Goal: Task Accomplishment & Management: Manage account settings

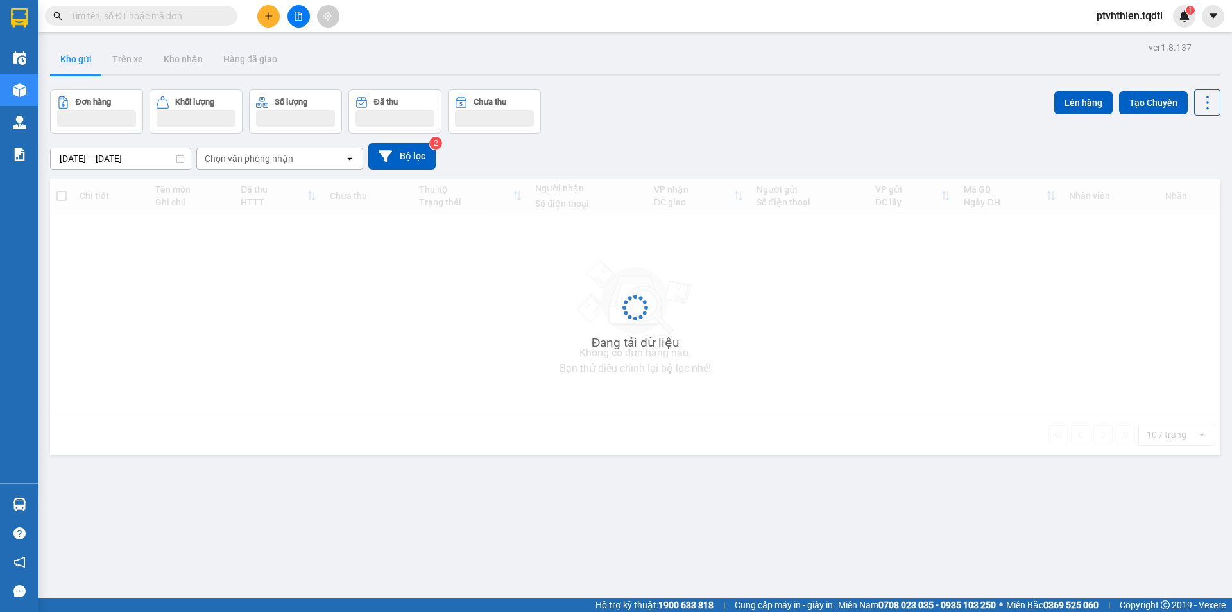
click at [137, 17] on input "text" at bounding box center [146, 16] width 151 height 14
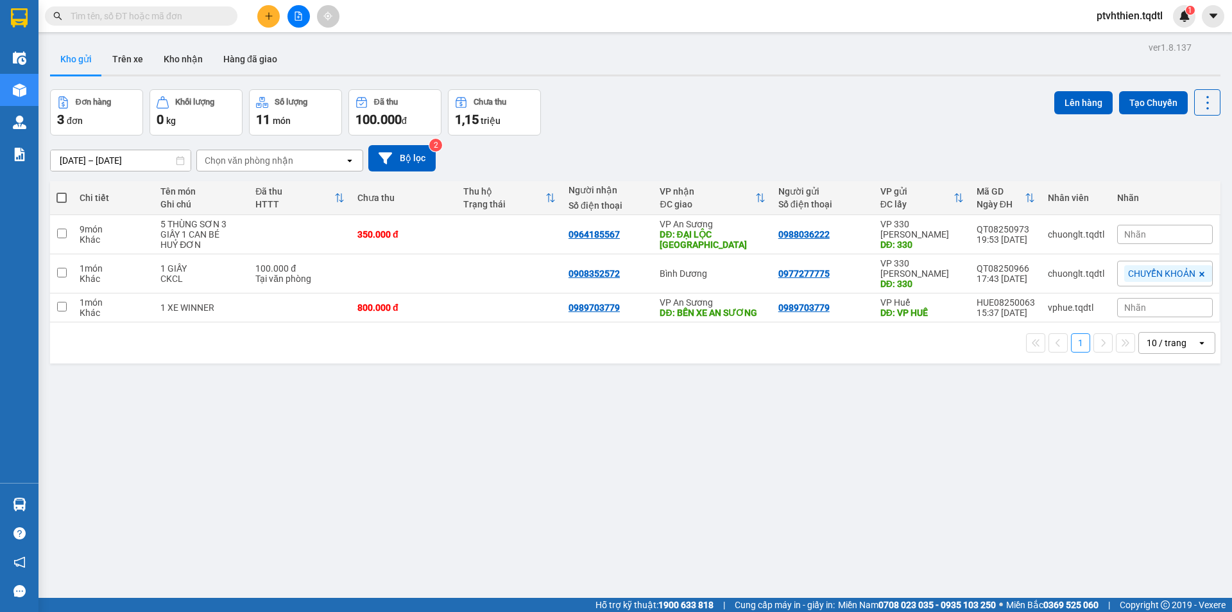
paste input "SG08250456"
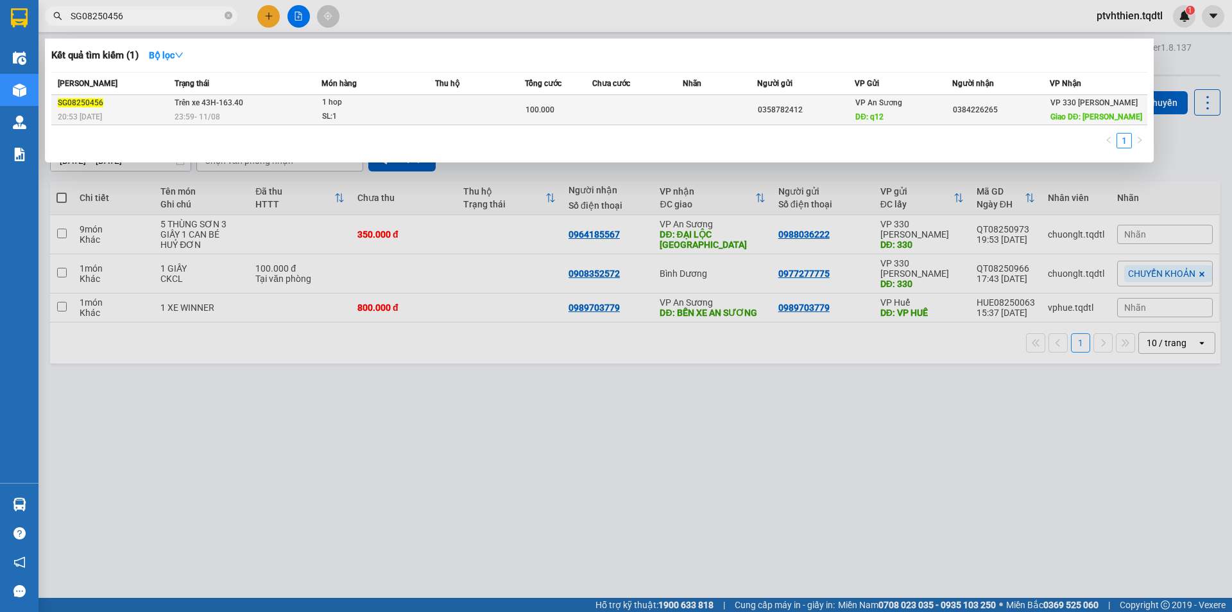
type input "SG08250456"
click at [446, 110] on td at bounding box center [480, 110] width 90 height 30
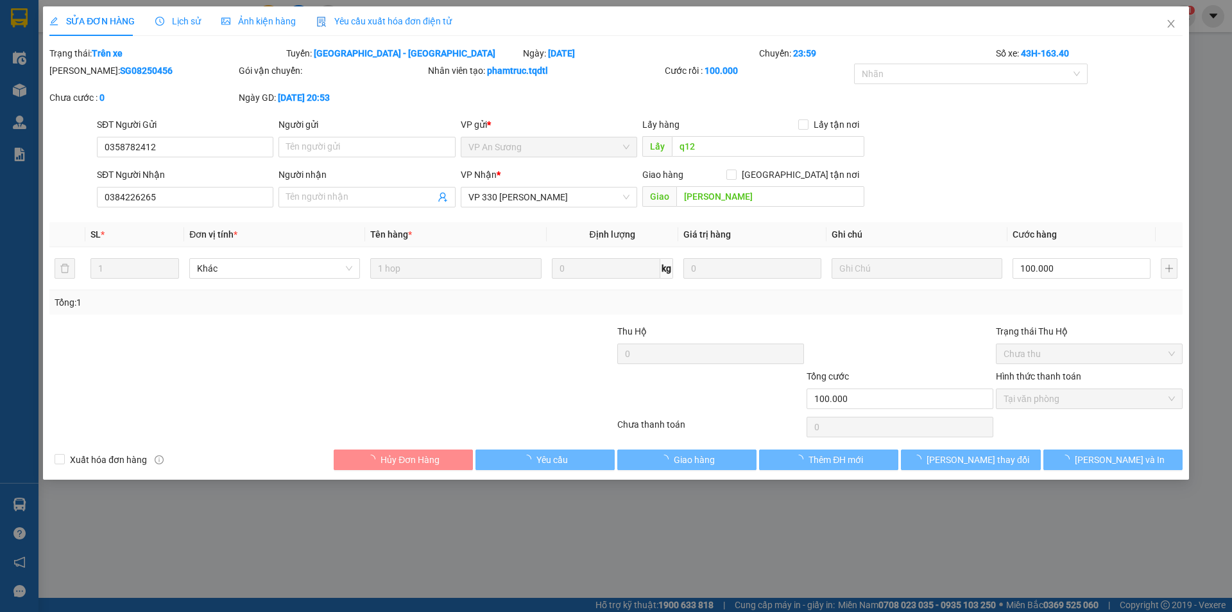
type input "0358782412"
type input "q12"
type input "0384226265"
type input "PHAN RANG"
type input "100.000"
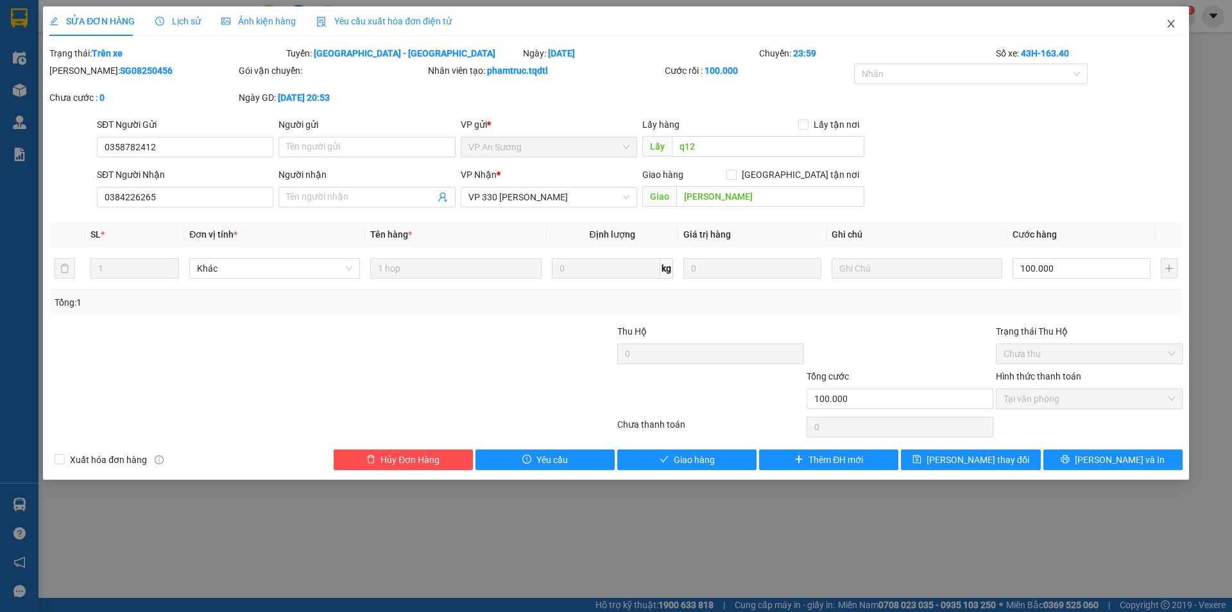
click at [1167, 22] on icon "close" at bounding box center [1171, 24] width 10 height 10
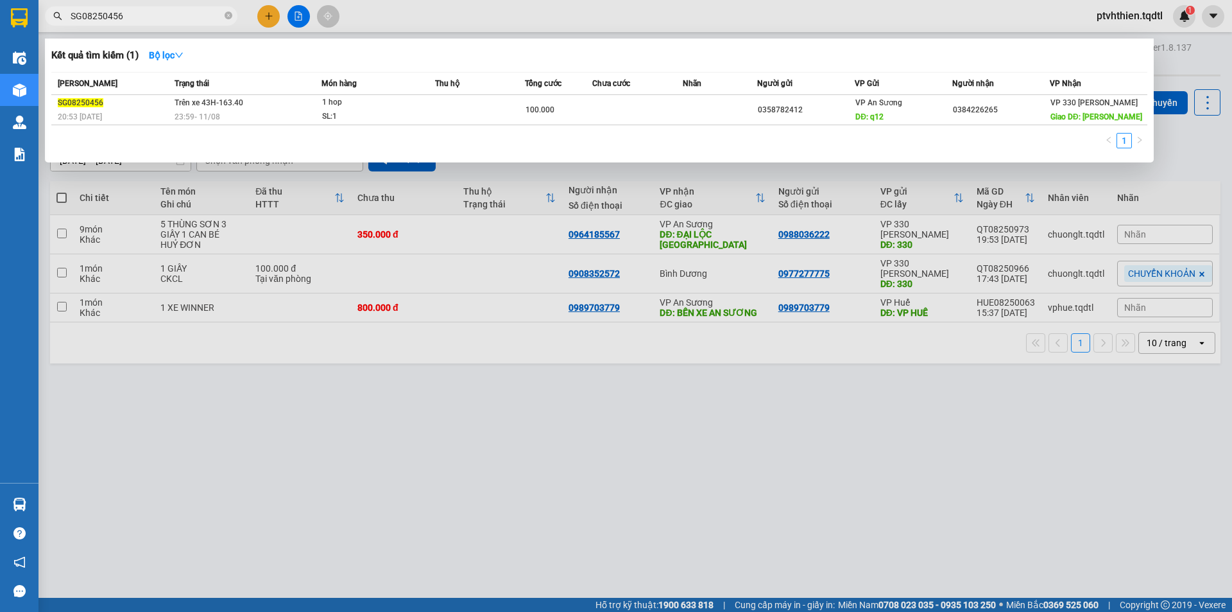
click at [169, 21] on input "SG08250456" at bounding box center [146, 16] width 151 height 14
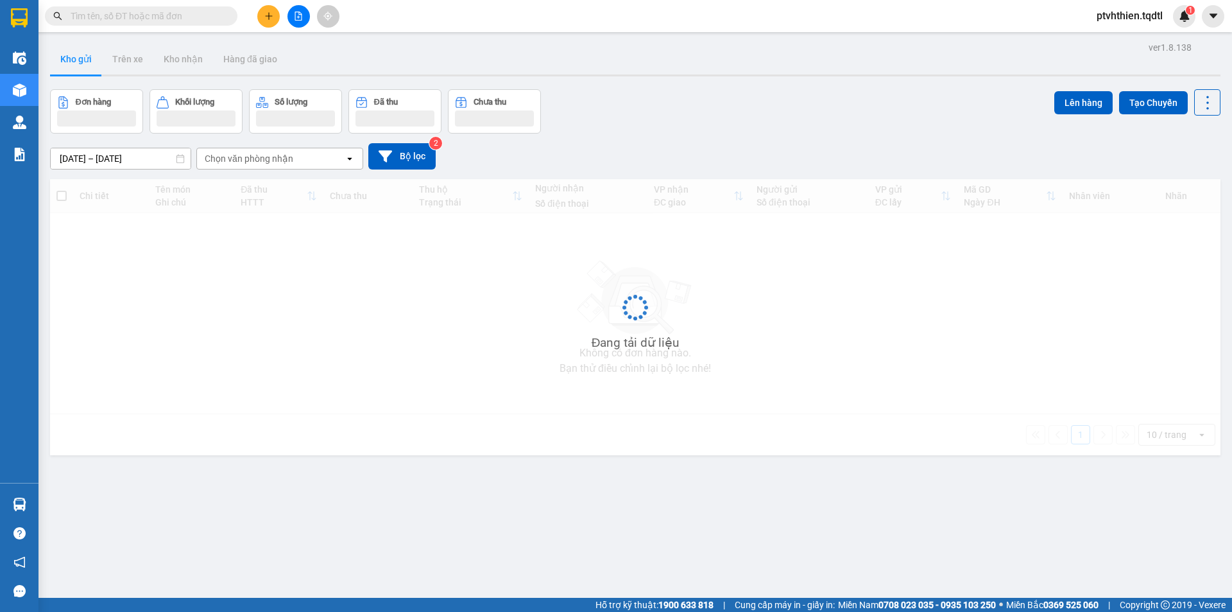
click at [128, 15] on input "text" at bounding box center [146, 16] width 151 height 14
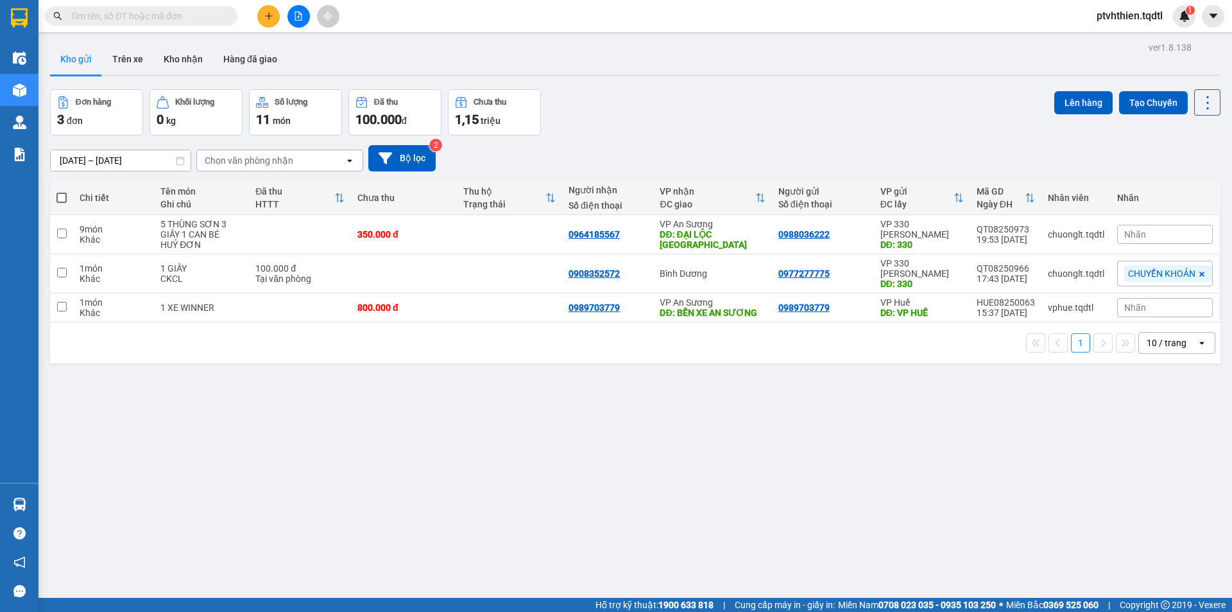
paste input "SG08250442"
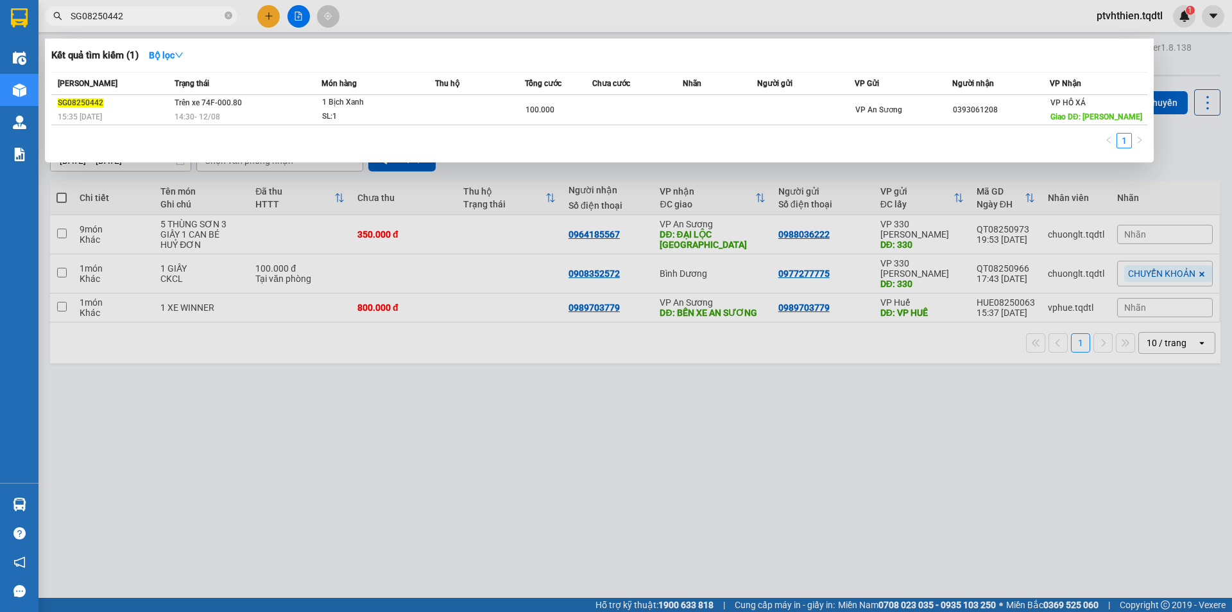
click at [176, 20] on input "SG08250442" at bounding box center [146, 16] width 151 height 14
drag, startPoint x: 176, startPoint y: 20, endPoint x: 62, endPoint y: 24, distance: 114.3
click at [62, 24] on span "SG08250442" at bounding box center [141, 15] width 193 height 19
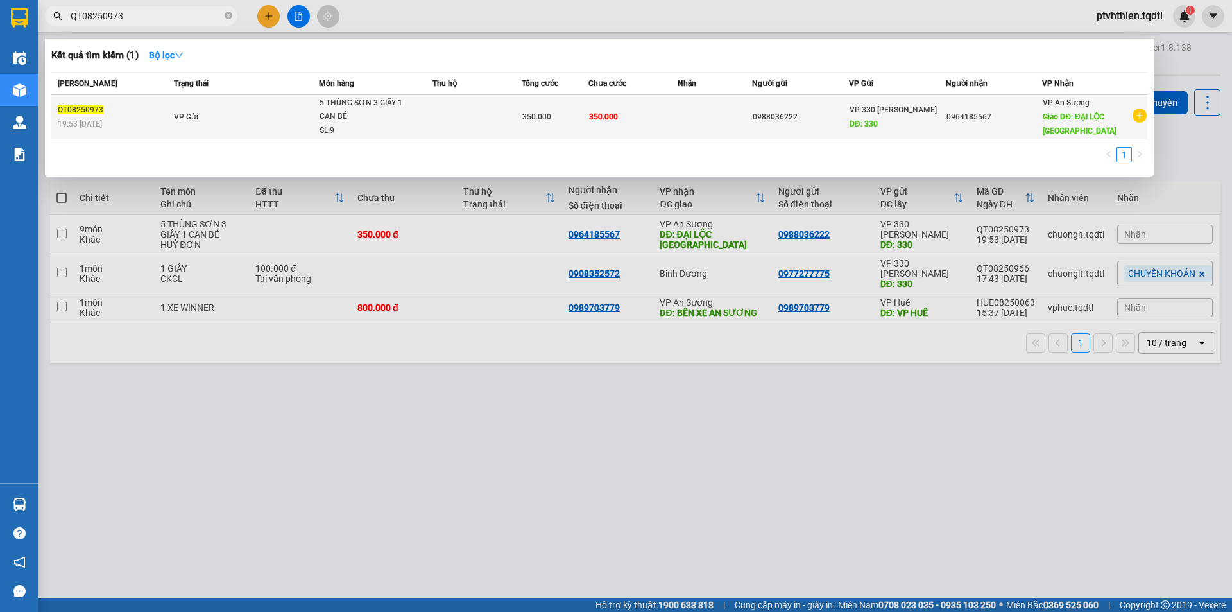
type input "QT08250973"
click at [160, 120] on div "19:53 - 12/08" at bounding box center [114, 124] width 112 height 14
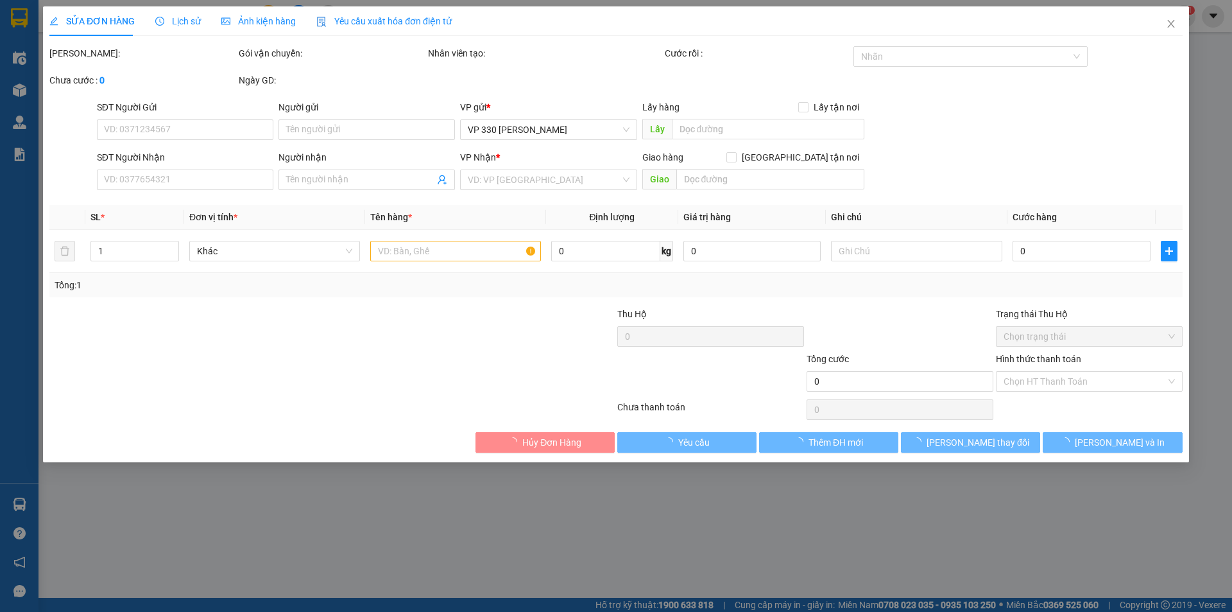
type input "0988036222"
type input "330"
type input "0964185567"
type input "ĐẠI LỘC QUẢNG NAM"
type input "350.000"
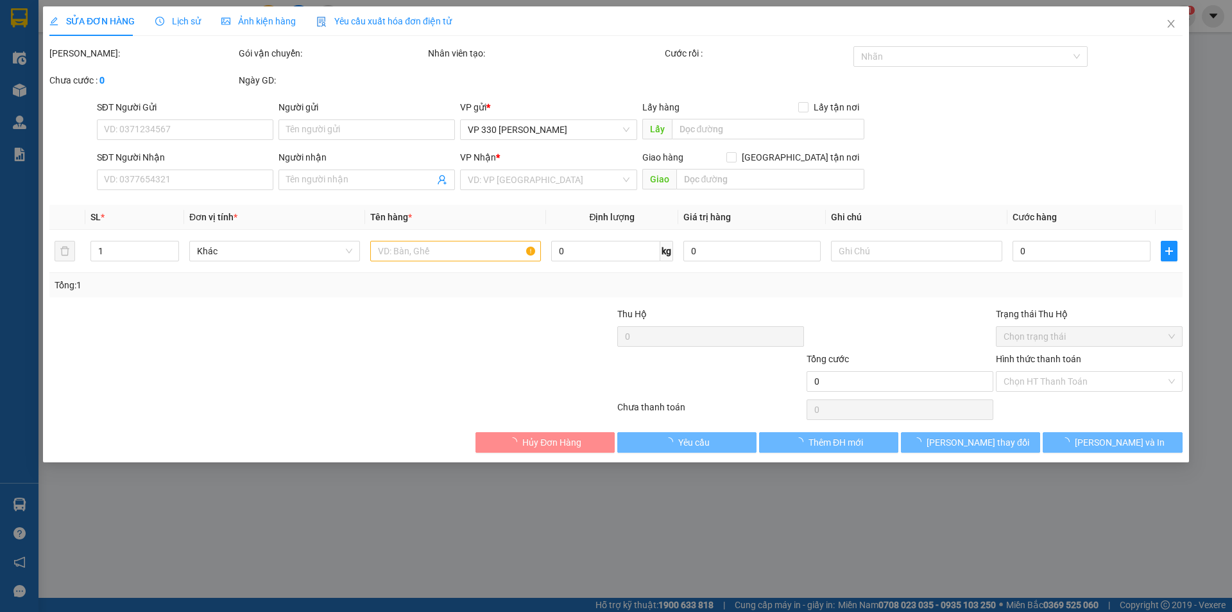
type input "350.000"
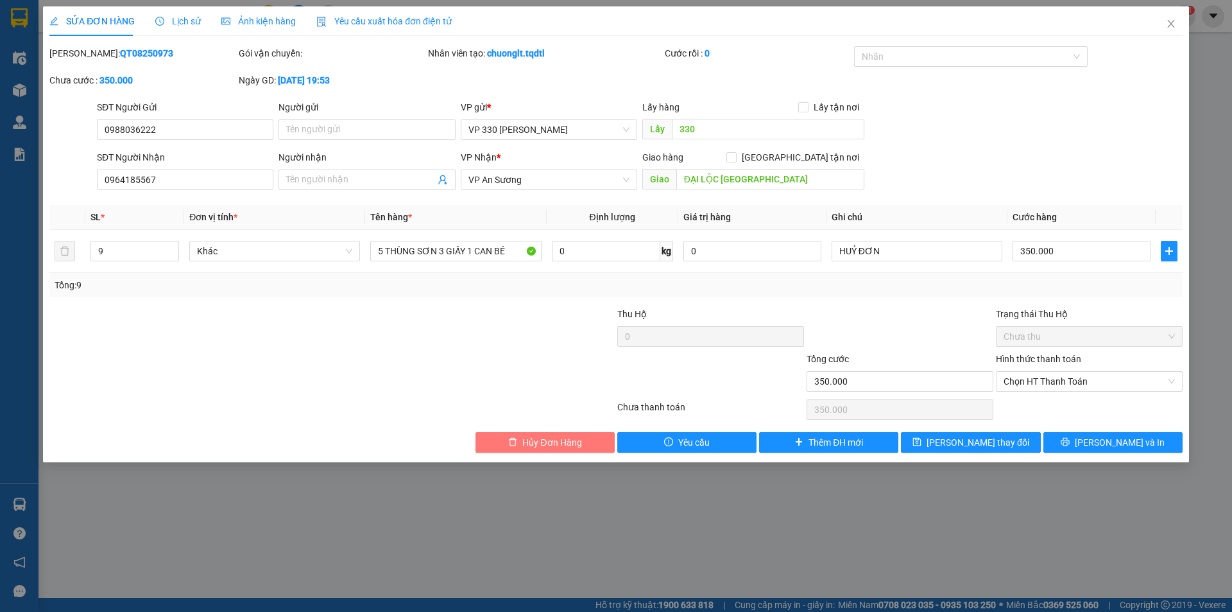
click at [529, 445] on span "Hủy Đơn Hàng" at bounding box center [551, 442] width 59 height 14
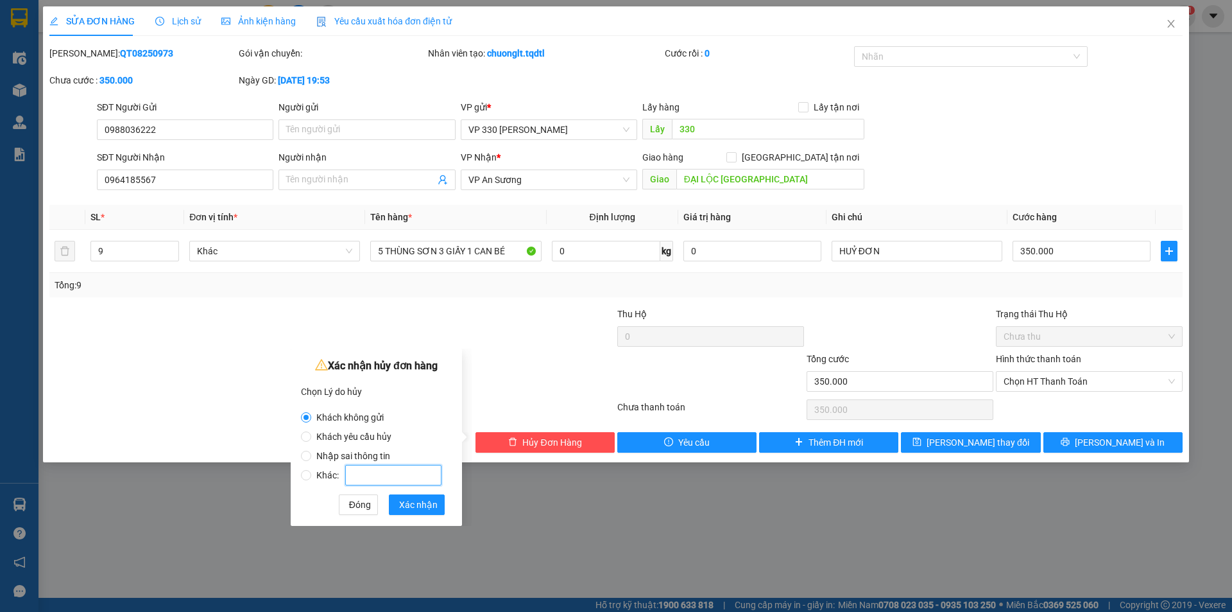
click at [379, 472] on input "Khác:" at bounding box center [393, 475] width 96 height 21
radio input "false"
radio input "true"
type input "KHÁCH K GỬI NỮA"
click at [404, 505] on span "Xác nhận" at bounding box center [418, 504] width 39 height 14
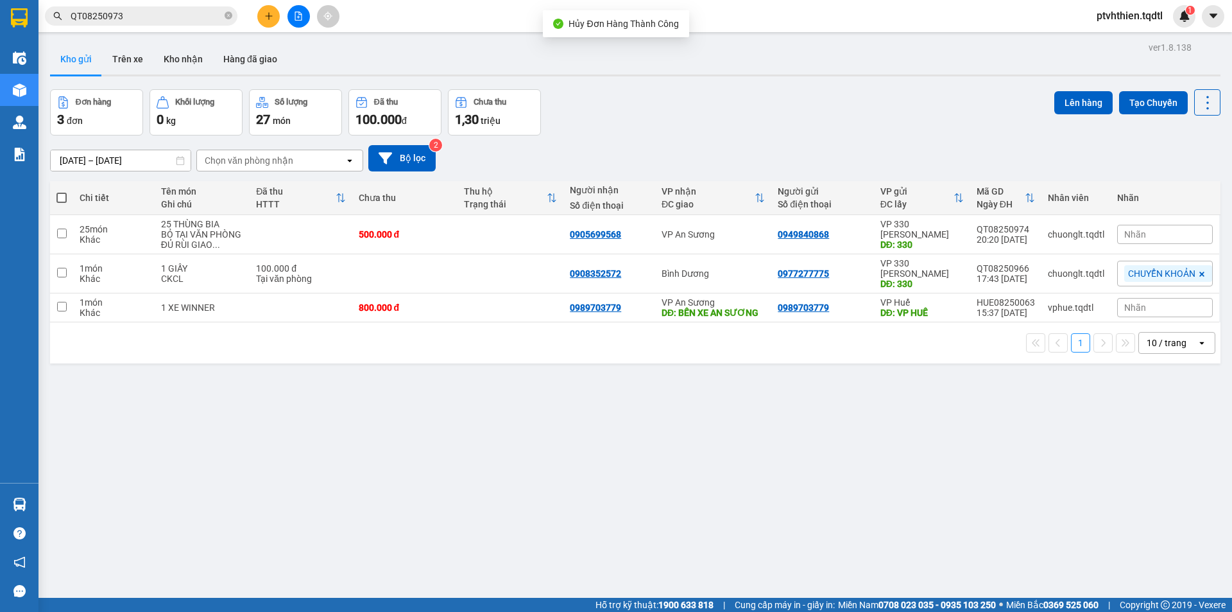
click at [169, 15] on input "QT08250973" at bounding box center [146, 16] width 151 height 14
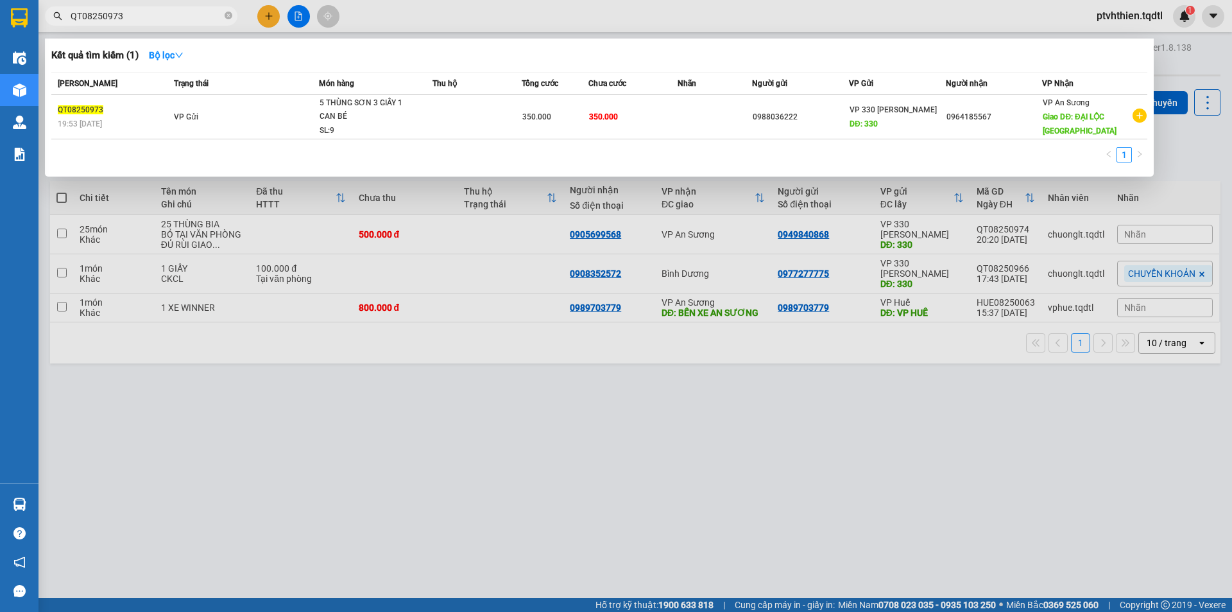
drag, startPoint x: 145, startPoint y: 13, endPoint x: 122, endPoint y: 8, distance: 23.7
click at [118, 20] on input "QT08250973" at bounding box center [146, 16] width 151 height 14
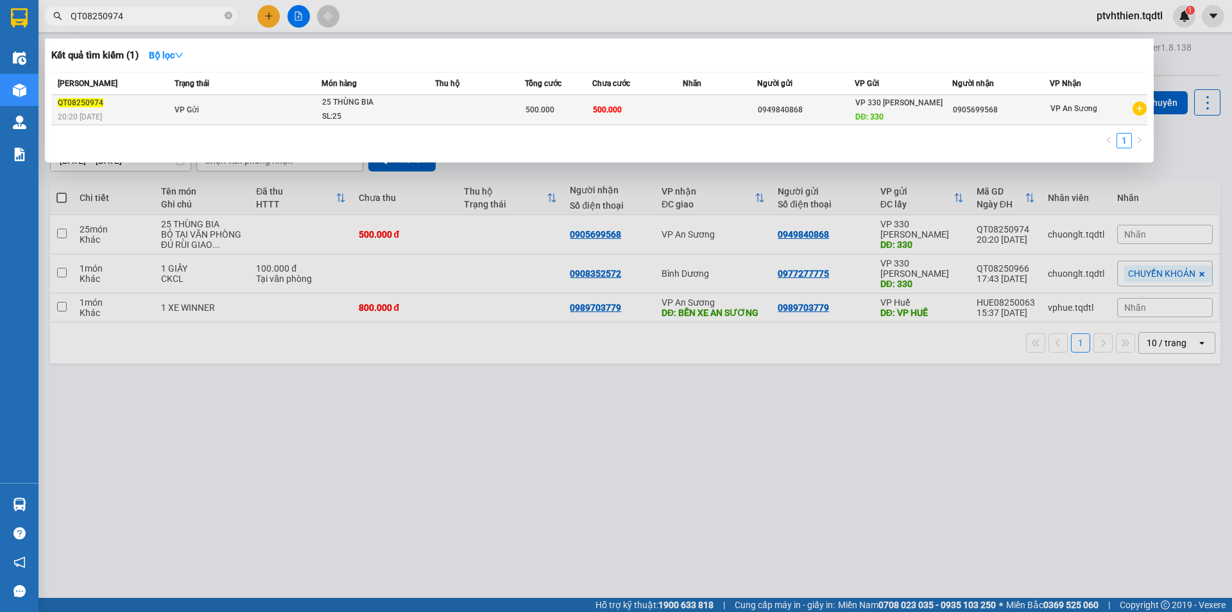
type input "QT08250974"
click at [222, 114] on td "VP Gửi" at bounding box center [246, 110] width 150 height 30
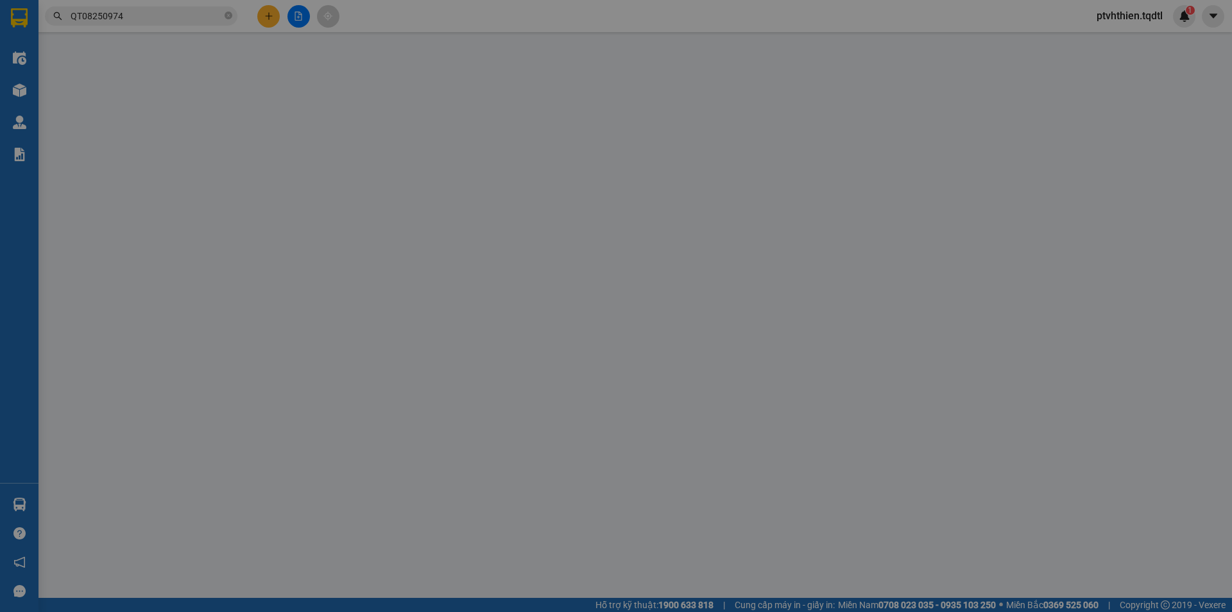
type input "0949840868"
type input "330"
type input "0905699568"
type input "500.000"
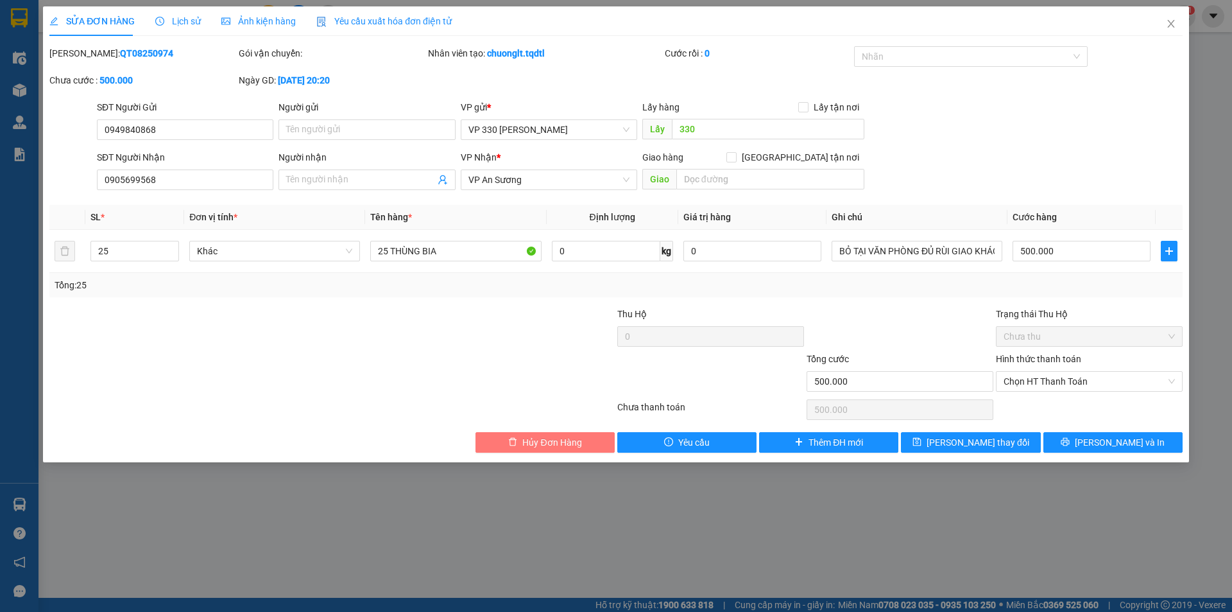
click at [549, 443] on span "Hủy Đơn Hàng" at bounding box center [551, 442] width 59 height 14
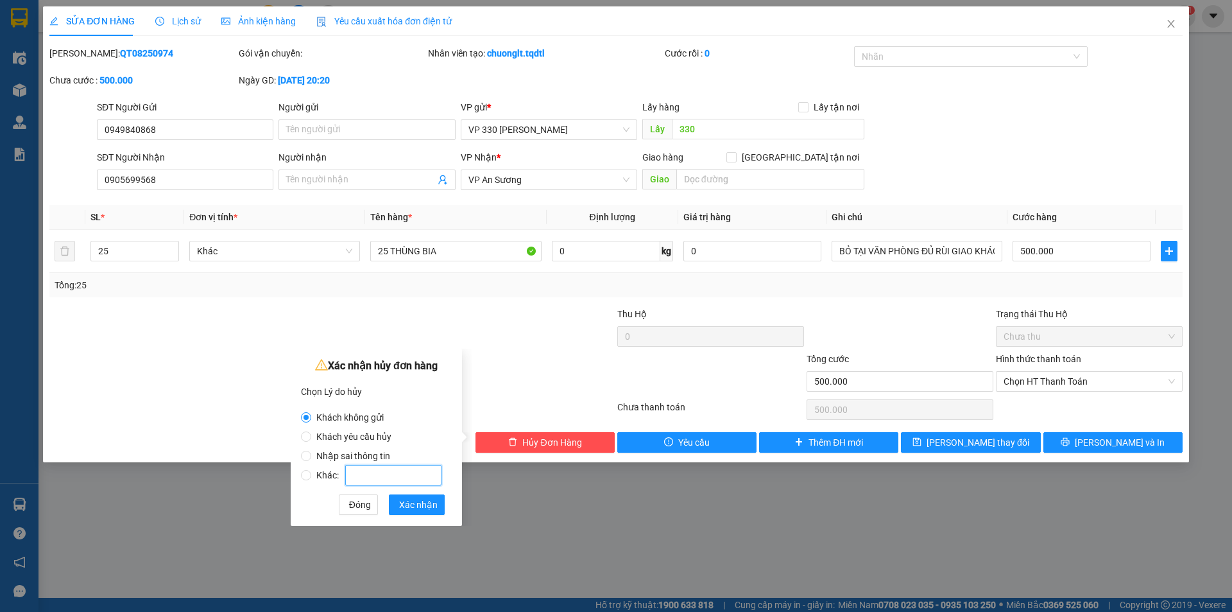
click at [363, 479] on input "Khác:" at bounding box center [393, 475] width 96 height 21
radio input "false"
radio input "true"
type input "SAI SL. 50"
click at [413, 500] on span "Xác nhận" at bounding box center [418, 504] width 39 height 14
